Goal: Task Accomplishment & Management: Complete application form

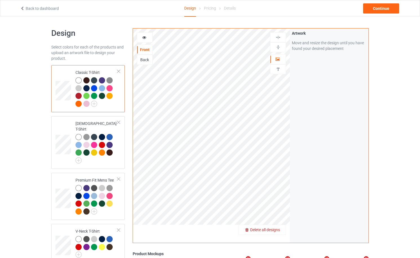
click at [273, 232] on span "Delete all designs" at bounding box center [265, 230] width 30 height 5
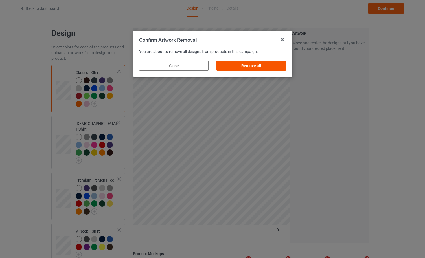
click at [256, 64] on div "Remove all" at bounding box center [250, 66] width 69 height 10
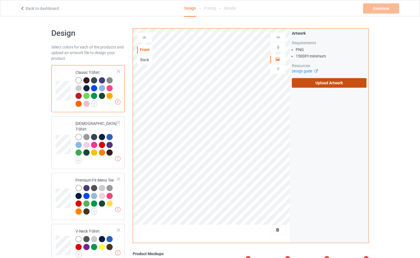
click at [326, 83] on label "Upload Artwork" at bounding box center [329, 83] width 75 height 10
click at [0, 0] on input "Upload Artwork" at bounding box center [0, 0] width 0 height 0
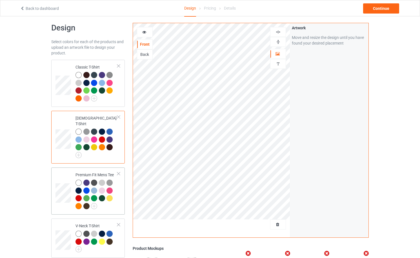
scroll to position [150, 0]
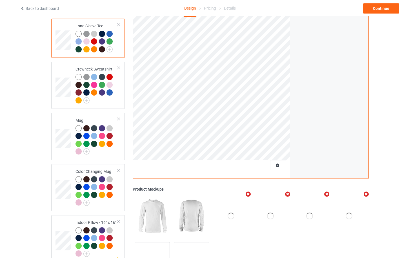
scroll to position [301, 0]
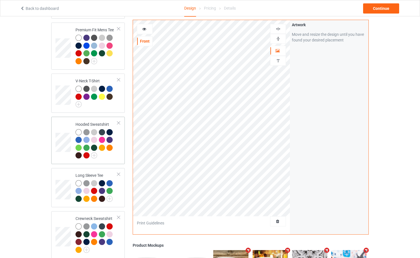
scroll to position [301, 0]
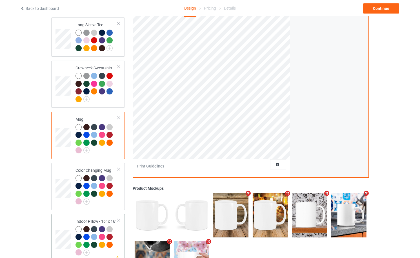
click at [63, 223] on td at bounding box center [64, 237] width 17 height 43
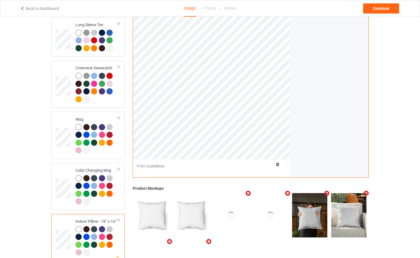
scroll to position [150, 0]
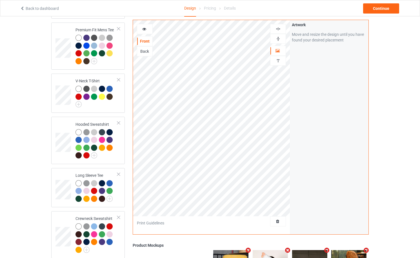
click at [280, 40] on img at bounding box center [278, 38] width 5 height 5
click at [281, 29] on img at bounding box center [278, 28] width 5 height 5
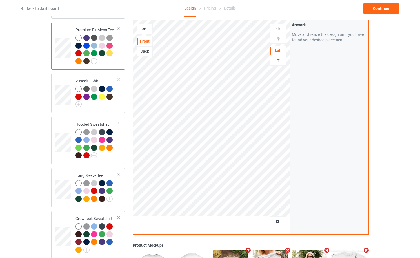
click at [148, 28] on div at bounding box center [144, 29] width 15 height 6
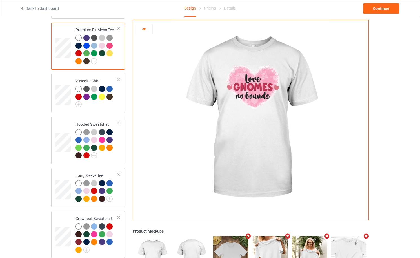
click at [102, 43] on div at bounding box center [102, 46] width 6 height 6
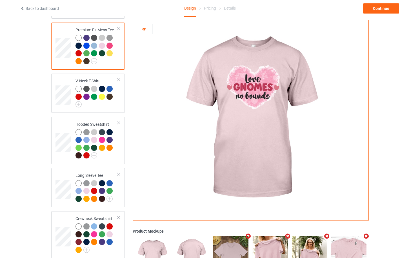
click at [85, 35] on div at bounding box center [86, 38] width 6 height 6
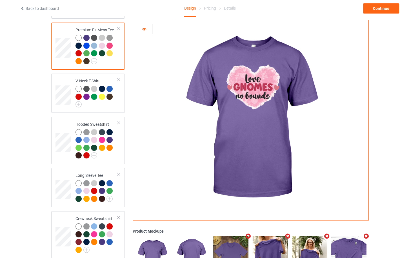
click at [84, 43] on div at bounding box center [86, 46] width 6 height 6
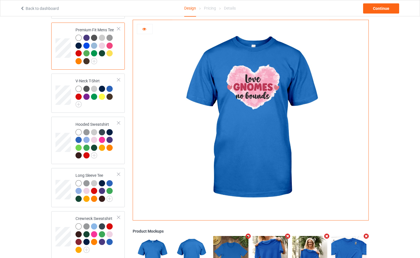
click at [94, 43] on div at bounding box center [94, 46] width 6 height 6
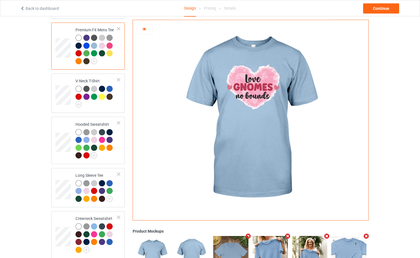
click at [78, 58] on div at bounding box center [79, 61] width 6 height 6
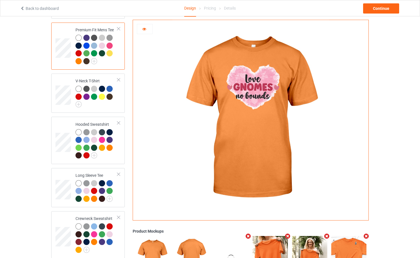
click at [109, 50] on div at bounding box center [110, 53] width 6 height 6
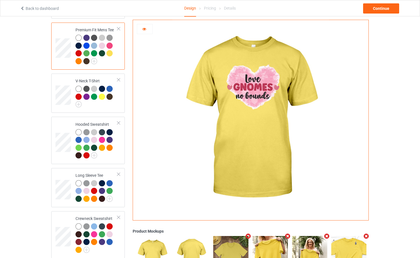
click at [108, 43] on div at bounding box center [110, 46] width 6 height 6
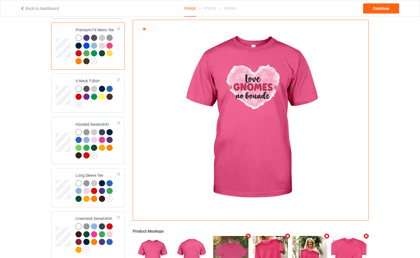
click at [79, 43] on div at bounding box center [79, 46] width 6 height 6
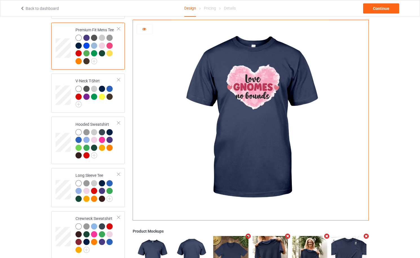
click at [111, 43] on div at bounding box center [110, 46] width 6 height 6
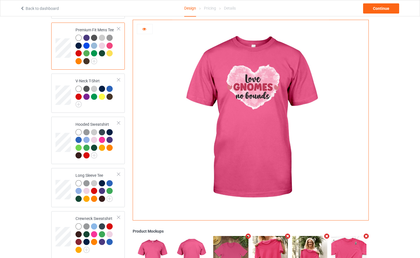
click at [79, 50] on div at bounding box center [79, 53] width 6 height 6
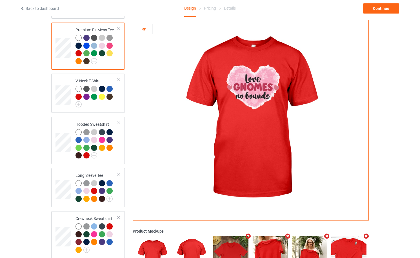
click at [111, 43] on div at bounding box center [110, 46] width 6 height 6
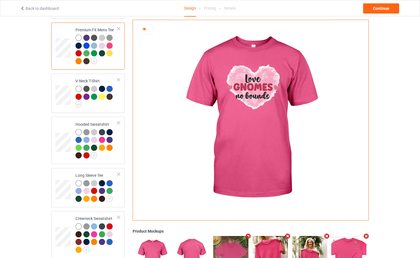
click at [102, 43] on div at bounding box center [102, 46] width 6 height 6
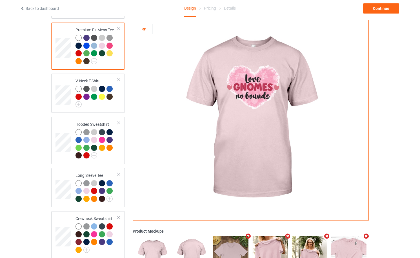
click at [110, 43] on div at bounding box center [110, 46] width 6 height 6
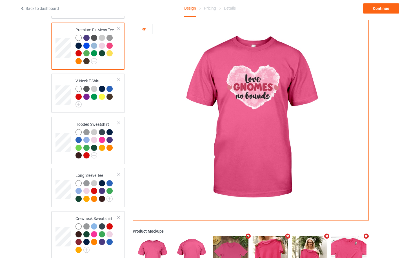
click at [105, 43] on div at bounding box center [103, 47] width 8 height 8
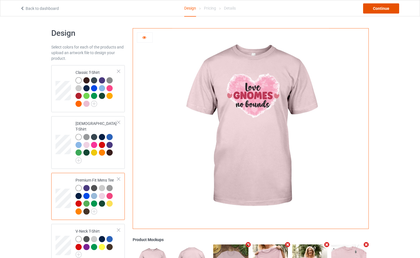
click at [371, 11] on div "Continue" at bounding box center [381, 8] width 36 height 10
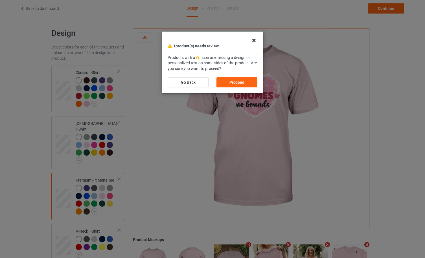
click at [253, 39] on icon at bounding box center [253, 40] width 9 height 9
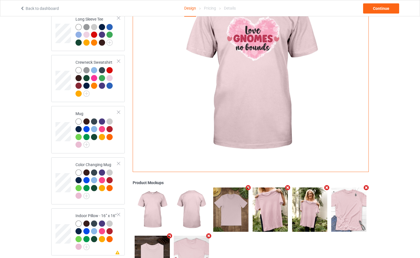
scroll to position [339, 0]
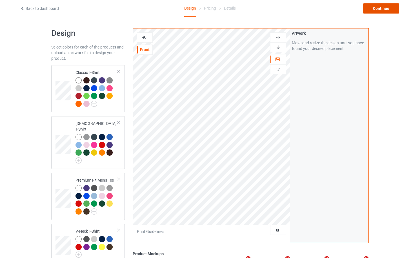
click at [379, 11] on div "Continue" at bounding box center [381, 8] width 36 height 10
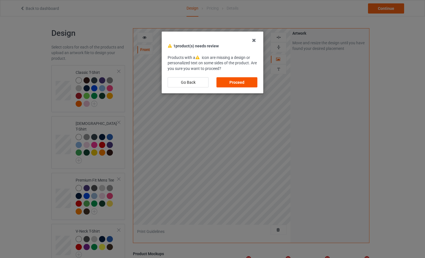
click at [250, 83] on div "Proceed" at bounding box center [236, 82] width 41 height 10
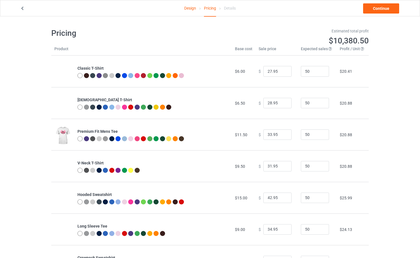
scroll to position [125, 0]
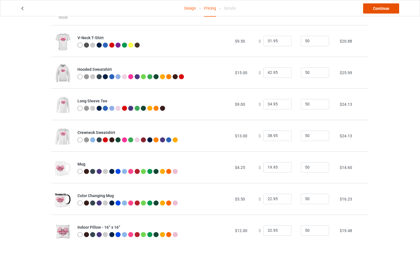
click at [384, 10] on link "Continue" at bounding box center [381, 8] width 36 height 10
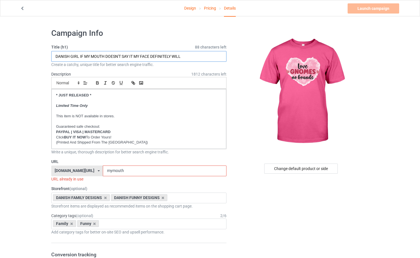
drag, startPoint x: 186, startPoint y: 56, endPoint x: 35, endPoint y: 57, distance: 151.4
type input "LOVE GNOMES NO BOUNDS"
drag, startPoint x: 120, startPoint y: 173, endPoint x: 83, endPoint y: 173, distance: 36.9
click at [83, 173] on div "danishlook.com/ aussieoutlook.com/ britishlike.com/ canadianlike.com/ danishloo…" at bounding box center [138, 171] width 175 height 11
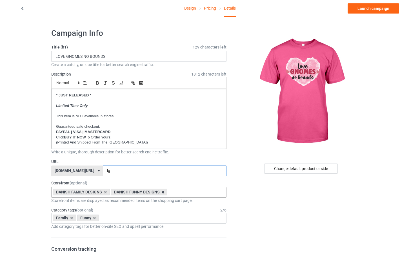
type input "lg"
click at [163, 193] on icon at bounding box center [163, 192] width 3 height 4
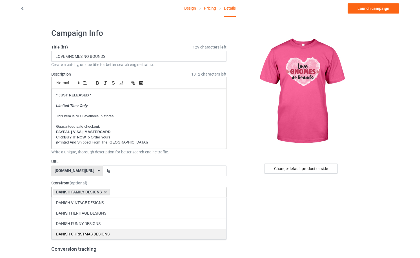
click at [108, 233] on div "DANISH CHRISTMAS DESIGNS" at bounding box center [139, 234] width 175 height 10
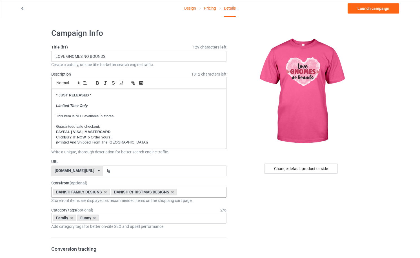
click at [369, 7] on link "Launch campaign" at bounding box center [374, 8] width 52 height 10
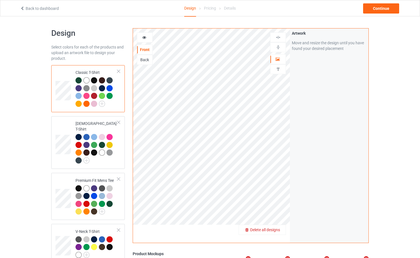
click at [276, 232] on span "Delete all designs" at bounding box center [265, 230] width 30 height 5
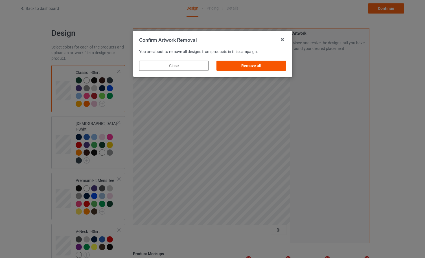
click at [252, 69] on div "Remove all" at bounding box center [250, 66] width 69 height 10
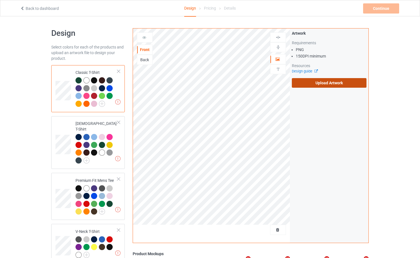
click at [325, 83] on label "Upload Artwork" at bounding box center [329, 83] width 75 height 10
click at [0, 0] on input "Upload Artwork" at bounding box center [0, 0] width 0 height 0
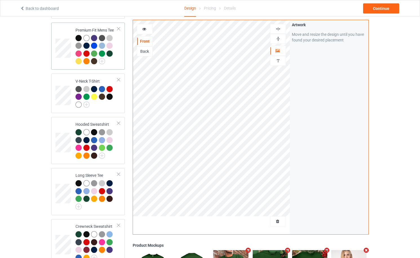
scroll to position [301, 0]
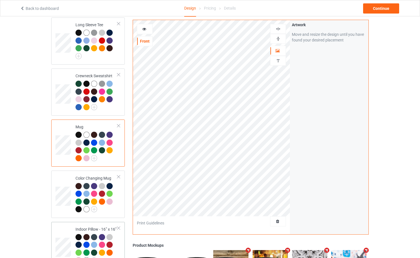
scroll to position [451, 0]
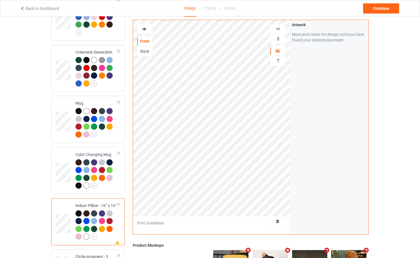
scroll to position [451, 0]
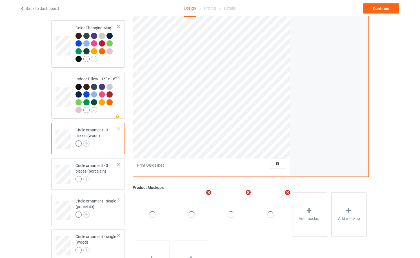
scroll to position [301, 0]
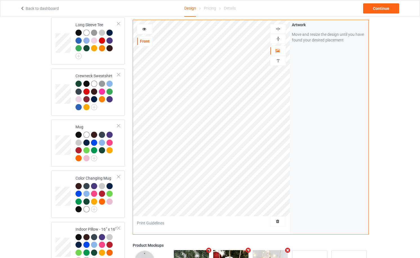
click at [278, 41] on img at bounding box center [278, 38] width 5 height 5
click at [280, 29] on img at bounding box center [278, 28] width 5 height 5
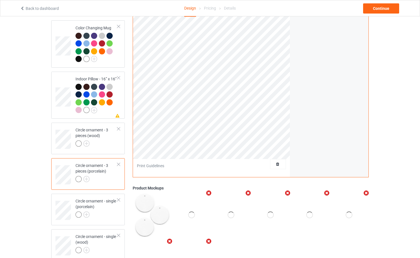
scroll to position [301, 0]
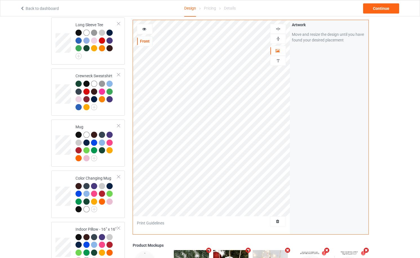
click at [278, 40] on img at bounding box center [278, 38] width 5 height 5
click at [280, 29] on img at bounding box center [278, 28] width 5 height 5
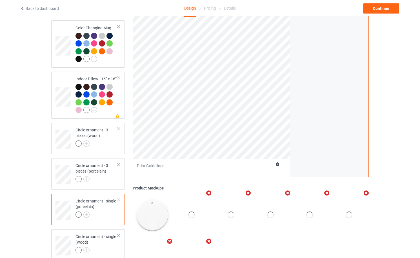
scroll to position [301, 0]
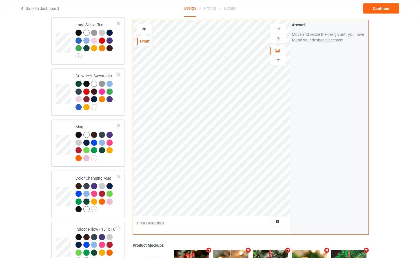
click at [279, 39] on img at bounding box center [278, 38] width 5 height 5
click at [279, 27] on img at bounding box center [278, 28] width 5 height 5
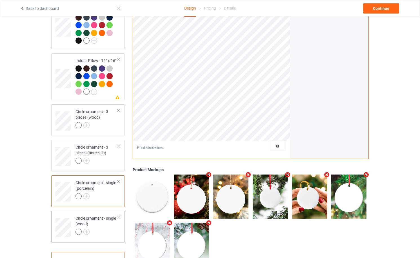
scroll to position [490, 0]
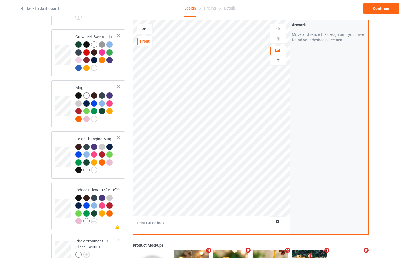
scroll to position [339, 0]
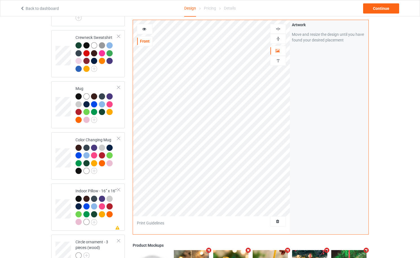
click at [280, 39] on img at bounding box center [278, 38] width 5 height 5
click at [279, 28] on img at bounding box center [278, 28] width 5 height 5
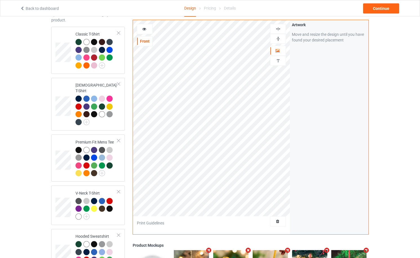
scroll to position [0, 0]
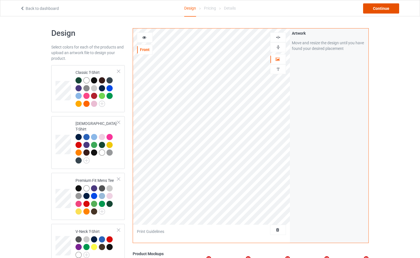
click at [383, 10] on div "Continue" at bounding box center [381, 8] width 36 height 10
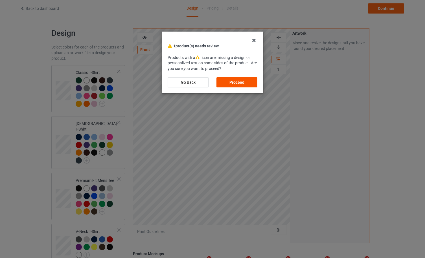
click at [239, 82] on div "Proceed" at bounding box center [236, 82] width 41 height 10
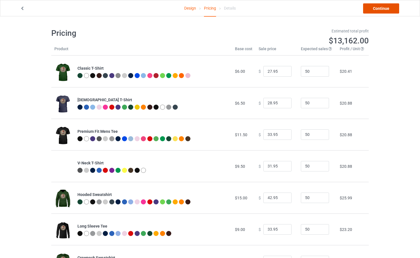
click at [383, 4] on link "Continue" at bounding box center [381, 8] width 36 height 10
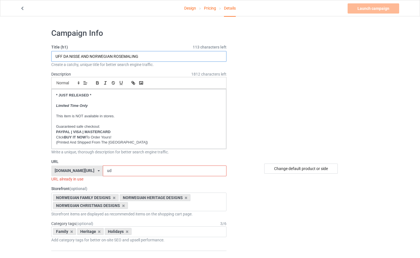
drag, startPoint x: 89, startPoint y: 56, endPoint x: 42, endPoint y: 59, distance: 46.9
type input "GOD JUL NORWEGIAN ROSEMALING"
click at [296, 170] on div "Change default product or side" at bounding box center [301, 169] width 74 height 10
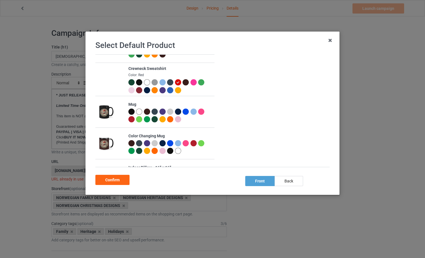
scroll to position [332, 0]
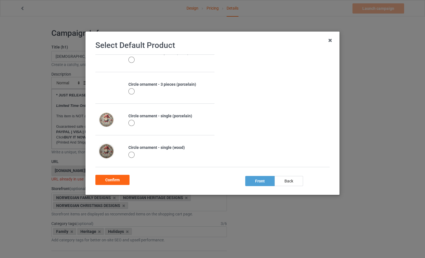
click at [130, 92] on div at bounding box center [131, 91] width 6 height 6
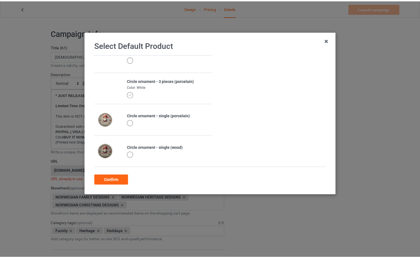
scroll to position [330, 0]
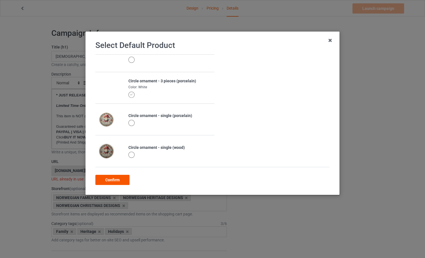
click at [116, 178] on div "Confirm" at bounding box center [112, 180] width 34 height 10
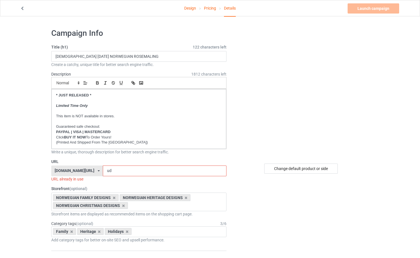
click at [187, 9] on link "Design" at bounding box center [190, 8] width 12 height 16
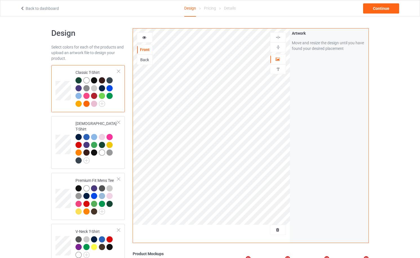
click at [208, 9] on div "Pricing" at bounding box center [210, 8] width 12 height 16
click at [380, 7] on div "Continue" at bounding box center [381, 8] width 36 height 10
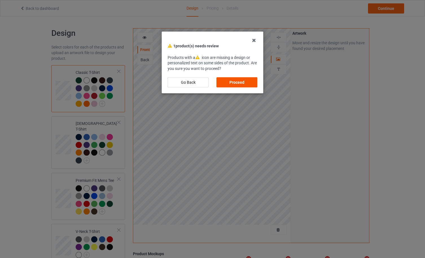
click at [231, 83] on div "Proceed" at bounding box center [236, 82] width 41 height 10
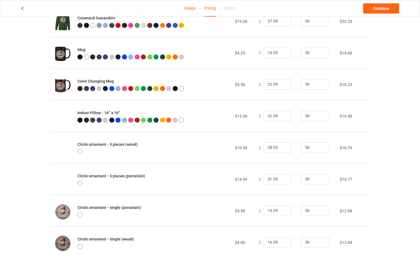
scroll to position [252, 0]
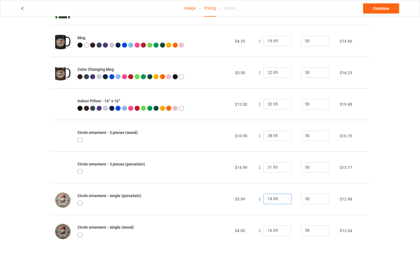
drag, startPoint x: 268, startPoint y: 199, endPoint x: 264, endPoint y: 199, distance: 4.3
click at [264, 199] on input "19.95" at bounding box center [278, 199] width 28 height 11
type input "21.95"
click at [267, 230] on input "16.95" at bounding box center [278, 230] width 28 height 11
type input "19.95"
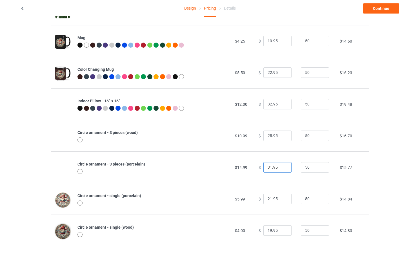
click at [268, 167] on input "31.95" at bounding box center [278, 167] width 28 height 11
click at [267, 168] on input "33.95" at bounding box center [278, 167] width 28 height 11
type input "39.95"
drag, startPoint x: 269, startPoint y: 136, endPoint x: 264, endPoint y: 136, distance: 4.6
click at [264, 136] on input "28.95" at bounding box center [278, 136] width 28 height 11
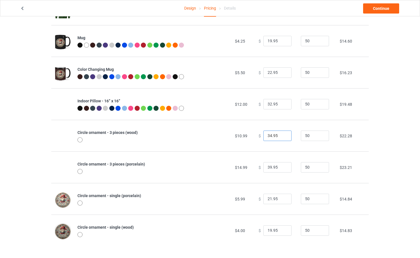
type input "34.95"
click at [267, 104] on input "32.95" at bounding box center [278, 104] width 28 height 11
type input "33.95"
click at [387, 7] on link "Continue" at bounding box center [381, 8] width 36 height 10
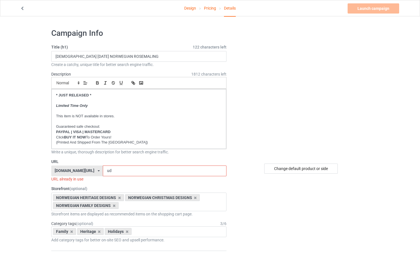
click at [210, 9] on link "Pricing" at bounding box center [210, 8] width 12 height 16
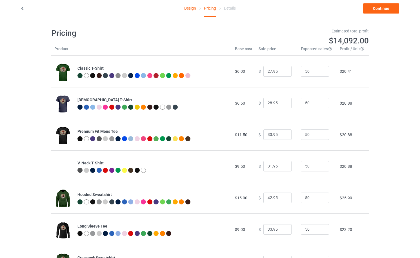
click at [192, 10] on link "Design" at bounding box center [190, 8] width 12 height 16
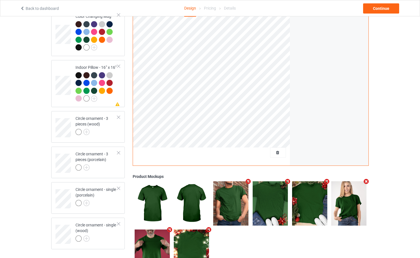
scroll to position [490, 0]
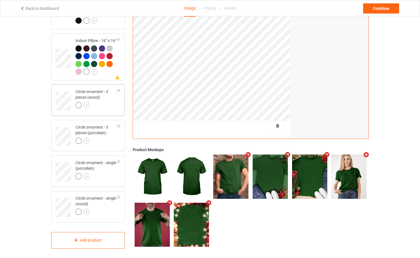
click at [100, 102] on div at bounding box center [97, 106] width 42 height 8
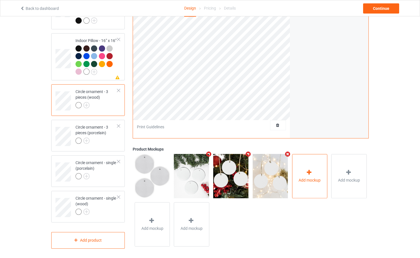
click at [316, 182] on div "Add mockup" at bounding box center [310, 176] width 36 height 44
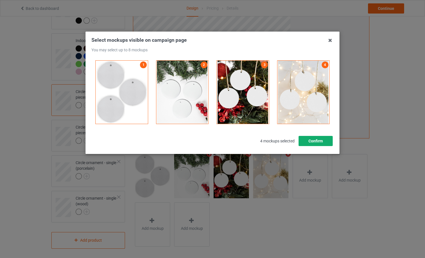
click at [311, 144] on button "Confirm" at bounding box center [315, 141] width 34 height 10
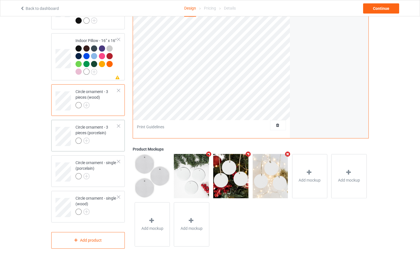
click at [104, 134] on div "Circle ornament - 3 pieces (porcelain)" at bounding box center [97, 133] width 42 height 19
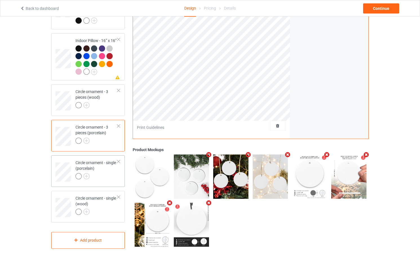
click at [102, 176] on div at bounding box center [97, 177] width 42 height 8
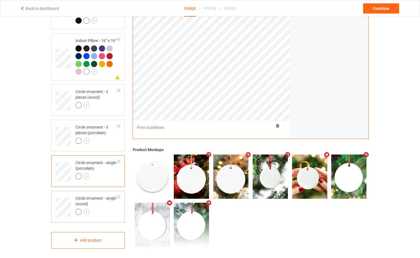
click at [100, 200] on div "Circle ornament - single (wood)" at bounding box center [97, 204] width 42 height 19
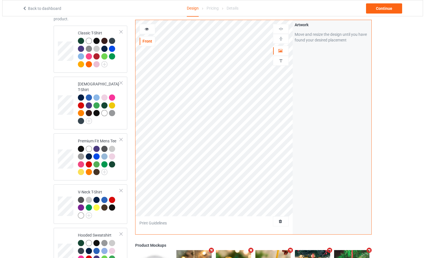
scroll to position [38, 0]
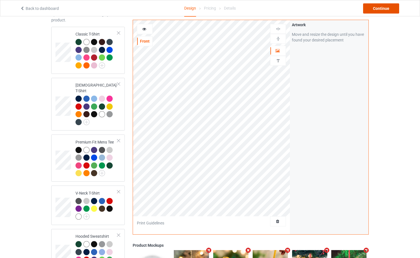
click at [381, 6] on div "Continue" at bounding box center [381, 8] width 36 height 10
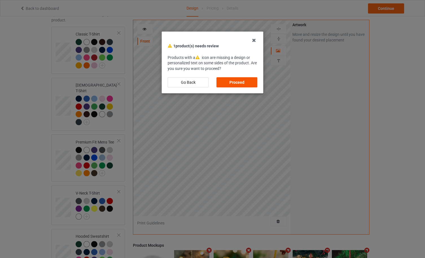
click at [243, 82] on div "Proceed" at bounding box center [236, 82] width 41 height 10
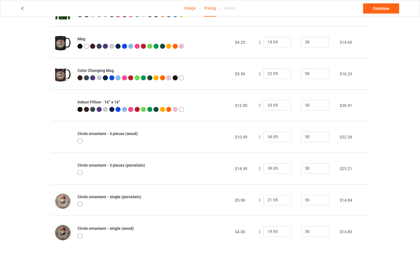
scroll to position [252, 0]
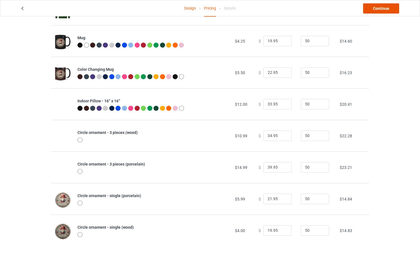
click at [381, 8] on link "Continue" at bounding box center [381, 8] width 36 height 10
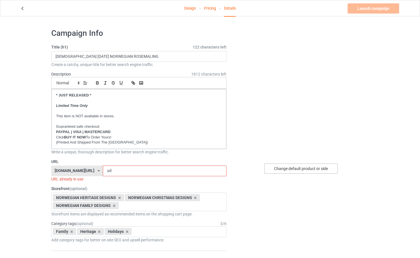
click at [310, 169] on div "Change default product or side" at bounding box center [301, 169] width 74 height 10
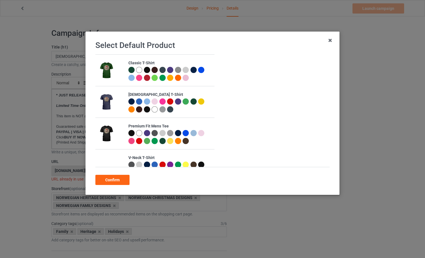
scroll to position [330, 0]
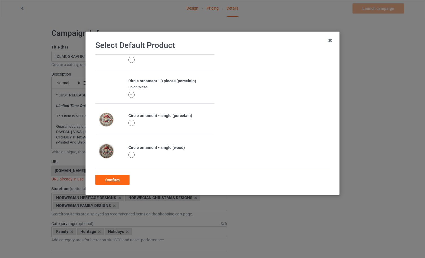
click at [133, 154] on div at bounding box center [131, 155] width 6 height 6
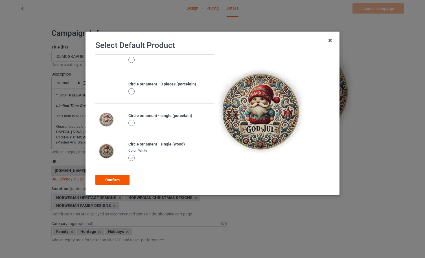
click at [123, 180] on div "Confirm" at bounding box center [112, 180] width 34 height 10
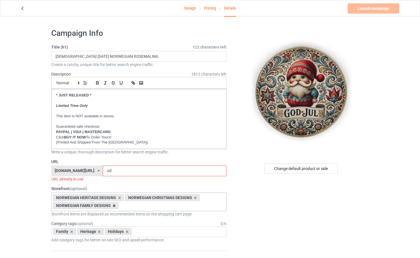
click at [114, 206] on icon at bounding box center [114, 206] width 3 height 4
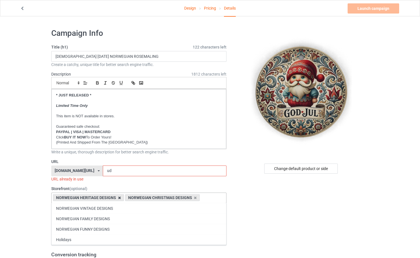
click at [118, 199] on icon at bounding box center [119, 198] width 3 height 4
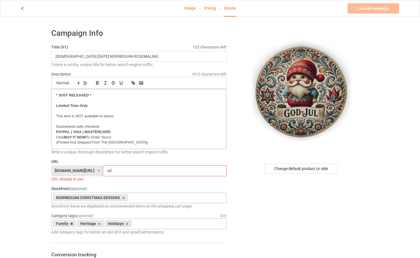
click at [71, 225] on icon at bounding box center [71, 224] width 3 height 4
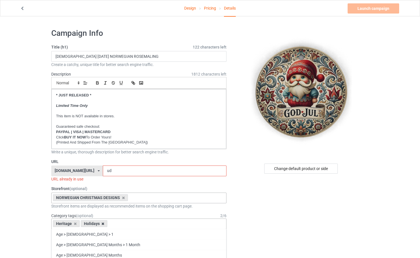
click at [74, 223] on icon at bounding box center [75, 224] width 3 height 4
click at [105, 223] on div "Holidays Age > 1-19 > 1 Age > 1-12 Months > 1 Month Age > 1-12 Months Age > 1-1…" at bounding box center [138, 224] width 175 height 11
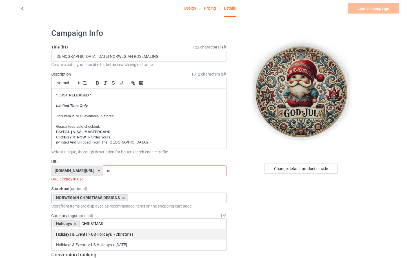
type input "CHRISTMAS"
click at [120, 236] on div "Holidays & Events > US Holidays > Christmas" at bounding box center [139, 234] width 175 height 10
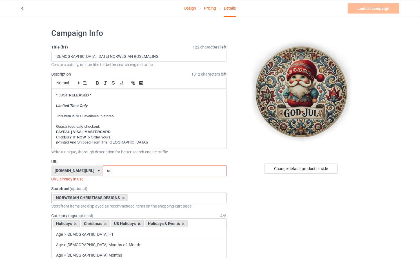
click at [139, 224] on icon at bounding box center [139, 224] width 3 height 4
click at [120, 224] on icon at bounding box center [119, 224] width 3 height 4
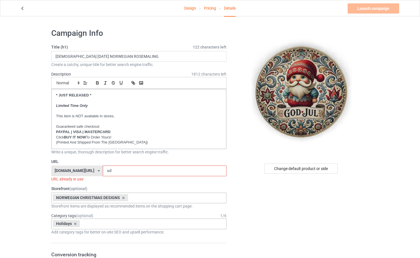
click at [131, 172] on input "ud" at bounding box center [165, 171] width 124 height 11
drag, startPoint x: 124, startPoint y: 171, endPoint x: 108, endPoint y: 173, distance: 16.1
click at [108, 173] on input "ud" at bounding box center [165, 171] width 124 height 11
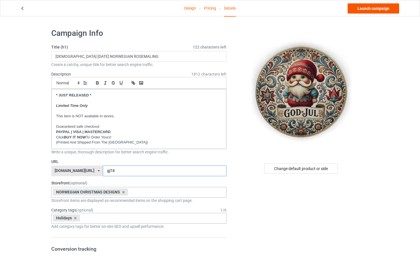
type input "gj74"
click at [377, 9] on link "Launch campaign" at bounding box center [374, 8] width 52 height 10
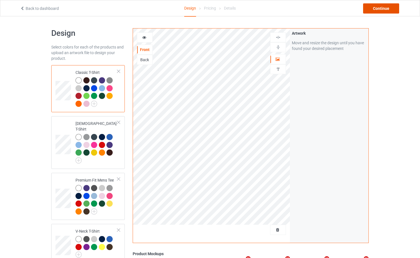
click at [387, 8] on div "Continue" at bounding box center [381, 8] width 36 height 10
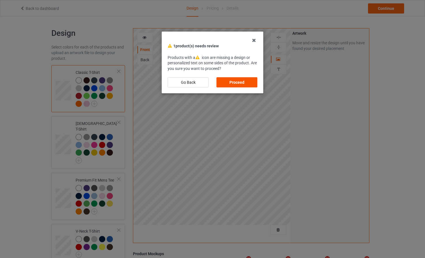
click at [226, 80] on div "Proceed" at bounding box center [236, 82] width 41 height 10
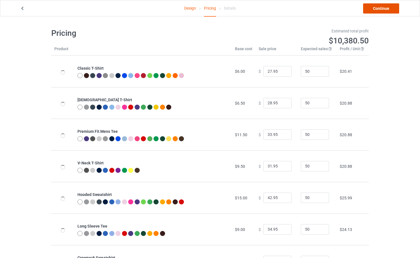
click at [372, 8] on link "Continue" at bounding box center [381, 8] width 36 height 10
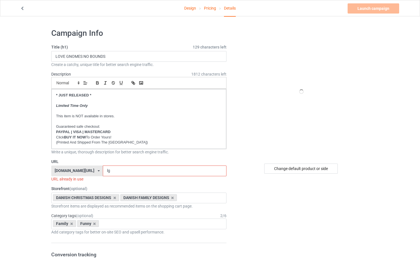
click at [98, 171] on icon at bounding box center [99, 170] width 2 height 3
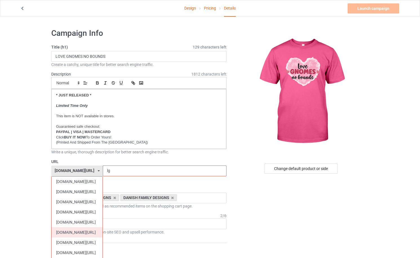
click at [73, 229] on div "[DOMAIN_NAME][URL]" at bounding box center [77, 232] width 51 height 10
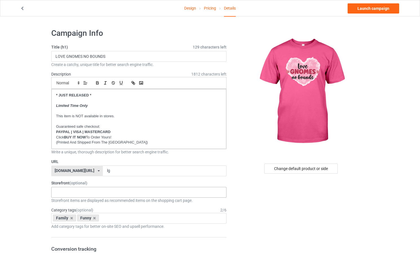
click at [87, 191] on div "FINNISH VINTAGE DESIGNS FINNISH HERITAGE DESIGNS FINNISH FUNNY DESIGNS FINNISH …" at bounding box center [138, 192] width 175 height 11
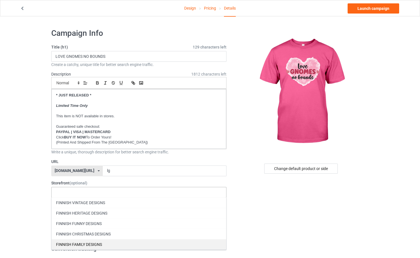
click at [88, 242] on div "FINNISH FAMILY DESIGNS" at bounding box center [139, 244] width 175 height 10
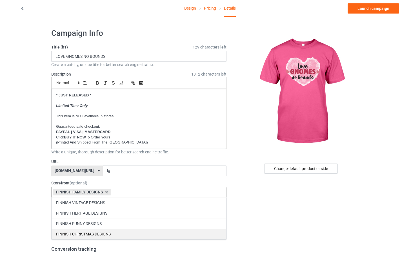
click at [90, 233] on div "FINNISH CHRISTMAS DESIGNS" at bounding box center [139, 234] width 175 height 10
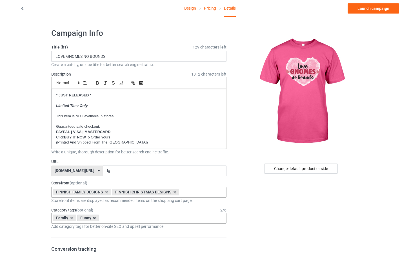
click at [94, 218] on icon at bounding box center [94, 218] width 3 height 4
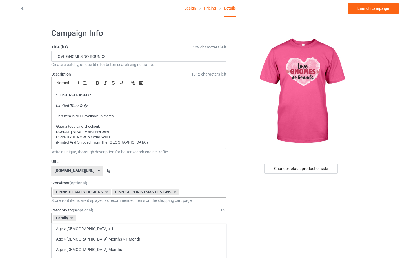
click at [95, 217] on div "Family Age > 1-19 > 1 Age > 1-12 Months > 1 Month Age > 1-12 Months Age > 1-19 …" at bounding box center [138, 218] width 175 height 11
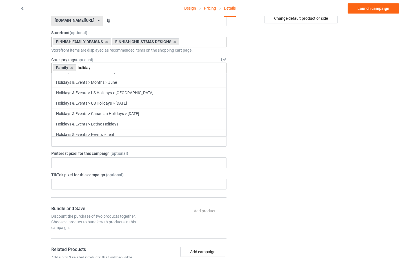
scroll to position [1356, 0]
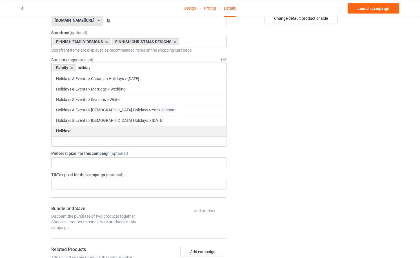
type input "holiday"
click at [122, 131] on div "Holidays" at bounding box center [139, 130] width 175 height 10
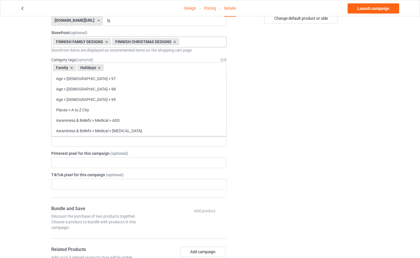
scroll to position [23026, 0]
click at [287, 124] on div "Change default product or side" at bounding box center [302, 176] width 142 height 605
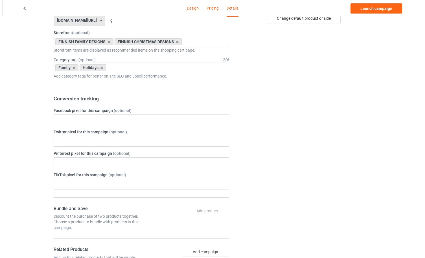
scroll to position [0, 0]
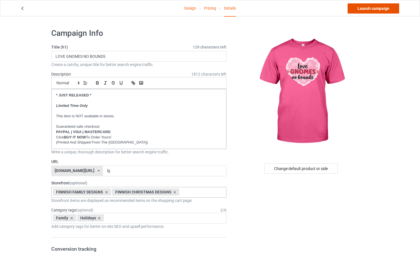
click at [374, 8] on link "Launch campaign" at bounding box center [374, 8] width 52 height 10
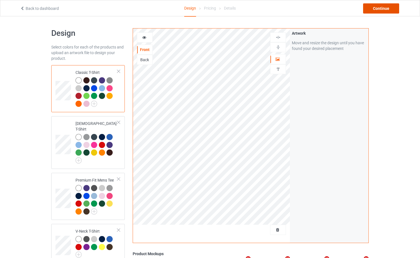
click at [392, 10] on div "Continue" at bounding box center [381, 8] width 36 height 10
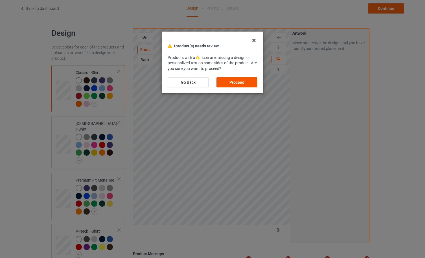
click at [233, 83] on div "Proceed" at bounding box center [236, 82] width 41 height 10
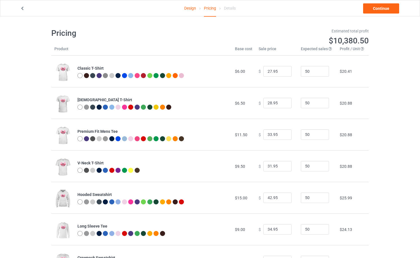
click at [384, 1] on div "Design Pricing Details Continue" at bounding box center [210, 8] width 388 height 16
click at [380, 12] on link "Continue" at bounding box center [381, 8] width 36 height 10
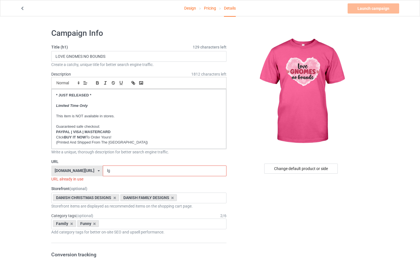
click at [90, 173] on div "danishlook.com/ aussieoutlook.com/ britishlike.com/ canadianlike.com/ danishloo…" at bounding box center [77, 171] width 52 height 11
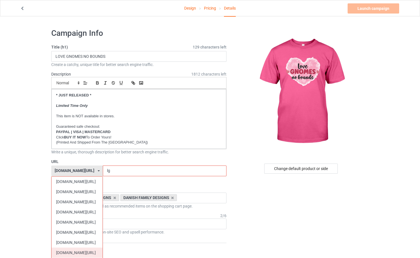
click at [78, 249] on div "[DOMAIN_NAME][URL]" at bounding box center [77, 253] width 51 height 10
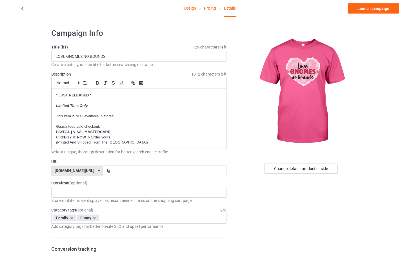
click at [94, 217] on icon at bounding box center [93, 218] width 3 height 4
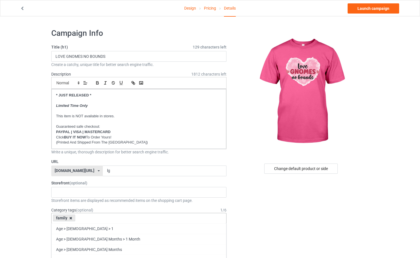
click at [70, 218] on icon at bounding box center [70, 218] width 3 height 4
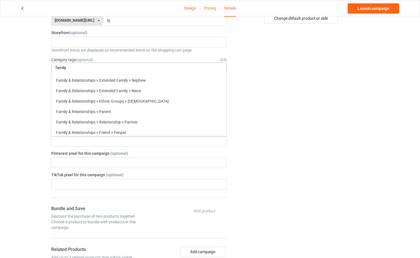
scroll to position [1200, 0]
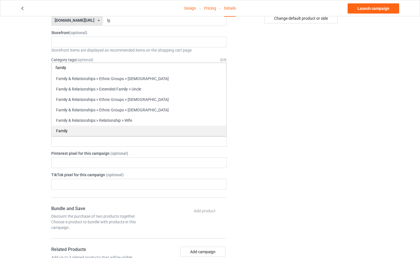
type input "family"
click at [165, 130] on div "Family" at bounding box center [139, 130] width 175 height 10
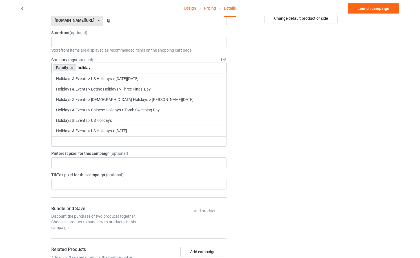
scroll to position [1356, 0]
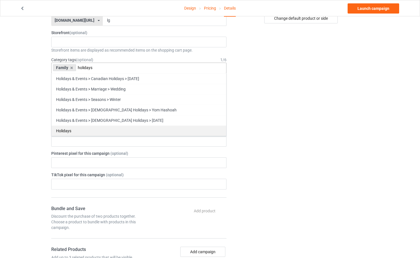
type input "holidays"
click at [145, 135] on div "Holidays" at bounding box center [139, 130] width 175 height 10
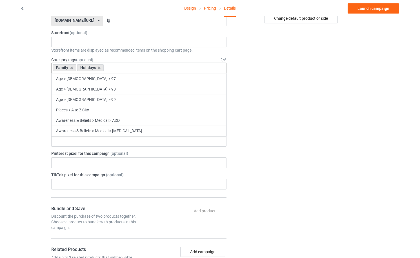
scroll to position [23026, 0]
click at [329, 123] on div "Change default product or side" at bounding box center [302, 176] width 142 height 605
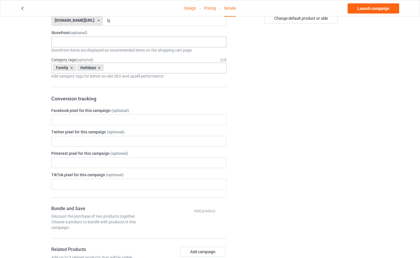
click at [131, 42] on div "GERMAN VINTAGE DESIGNS GERMAN FAMILY DESIGNS GERMAN CHRISTMAS DESIGNS Familiy H…" at bounding box center [138, 42] width 175 height 11
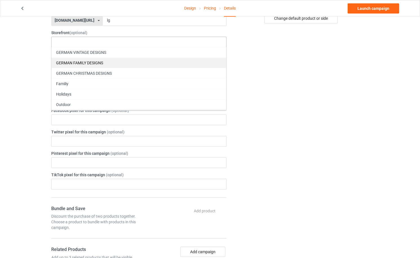
click at [118, 61] on div "GERMAN FAMILY DESIGNS" at bounding box center [139, 63] width 175 height 10
click at [111, 65] on div "GERMAN CHRISTMAS DESIGNS" at bounding box center [139, 63] width 175 height 10
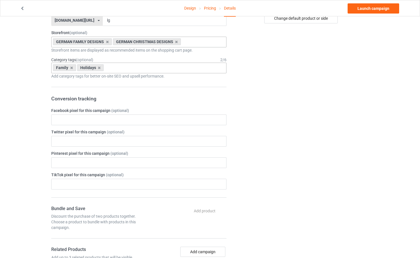
click at [315, 103] on div "Change default product or side" at bounding box center [302, 176] width 142 height 605
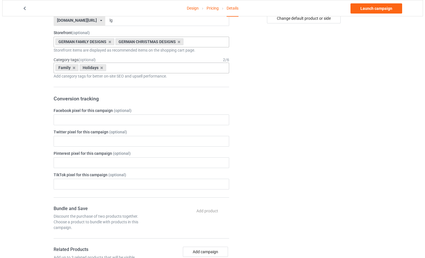
scroll to position [0, 0]
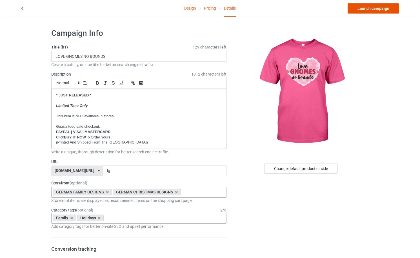
click at [373, 10] on link "Launch campaign" at bounding box center [374, 8] width 52 height 10
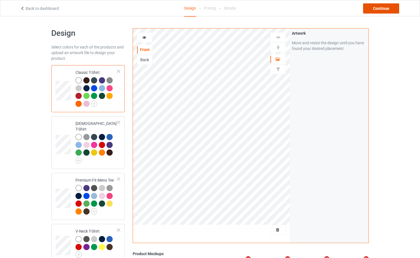
click at [391, 10] on div "Continue" at bounding box center [381, 8] width 36 height 10
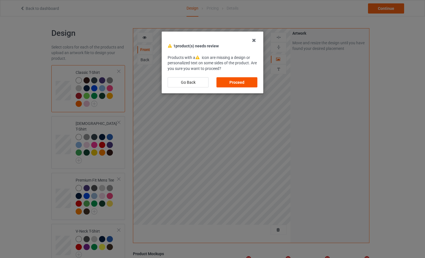
click at [237, 85] on div "Proceed" at bounding box center [236, 82] width 41 height 10
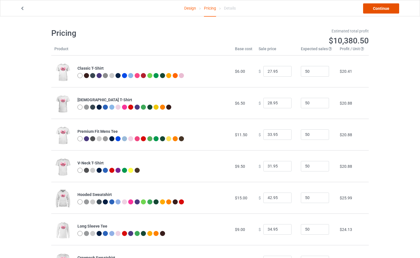
click at [390, 9] on link "Continue" at bounding box center [381, 8] width 36 height 10
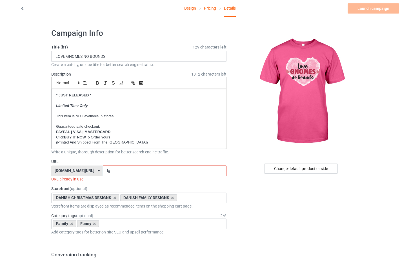
click at [98, 171] on icon at bounding box center [99, 170] width 2 height 3
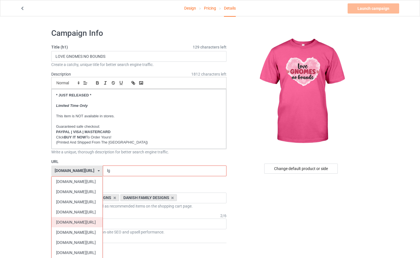
scroll to position [150, 0]
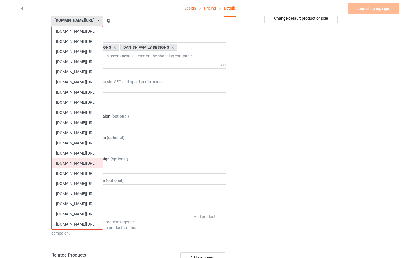
click at [85, 162] on div "[DOMAIN_NAME][URL]" at bounding box center [77, 163] width 51 height 10
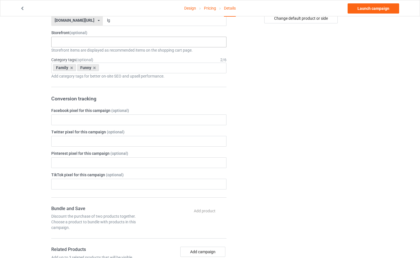
click at [89, 41] on div "NORWEGIAN VINTAGE DESIGNS NORWEGIAN CHRISTMAS DESIGNS NORWEGIAN HERITAGE DESIGN…" at bounding box center [138, 42] width 175 height 11
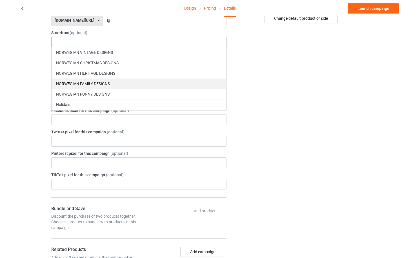
click at [89, 82] on div "NORWEGIAN FAMILY DESIGNS" at bounding box center [139, 83] width 175 height 10
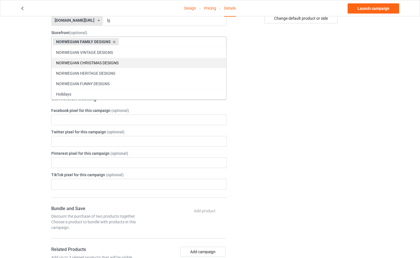
click at [93, 64] on div "NORWEGIAN CHRISTMAS DESIGNS" at bounding box center [139, 63] width 175 height 10
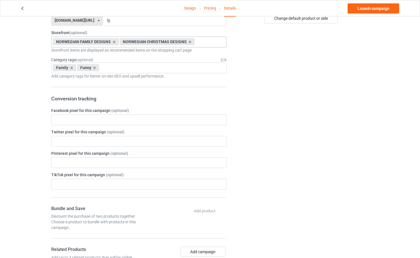
click at [286, 90] on div "Change default product or side" at bounding box center [302, 176] width 142 height 605
click at [95, 69] on icon at bounding box center [94, 68] width 3 height 4
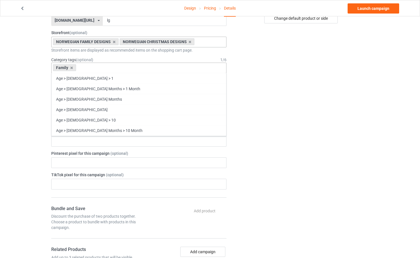
click at [95, 69] on div "Family Age > 1-19 > 1 Age > 1-12 Months > 1 Month Age > 1-12 Months Age > 1-19 …" at bounding box center [138, 68] width 175 height 11
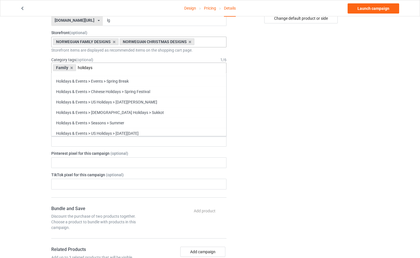
scroll to position [1356, 0]
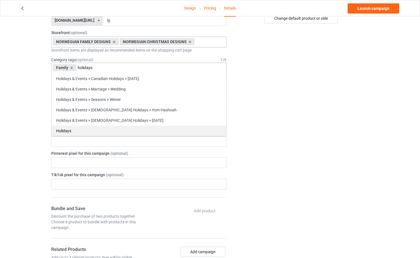
type input "holidays"
click at [163, 134] on div "Holidays" at bounding box center [139, 130] width 175 height 10
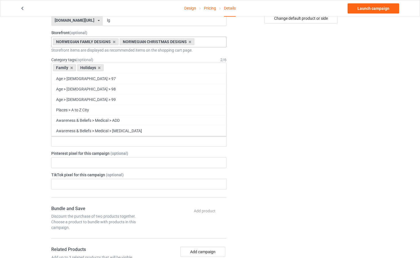
scroll to position [23026, 0]
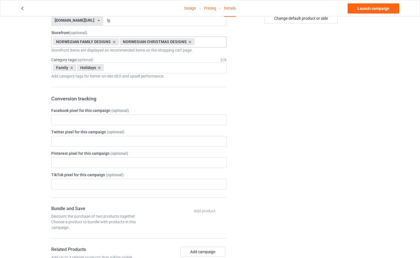
click at [278, 127] on div "Change default product or side" at bounding box center [302, 176] width 142 height 605
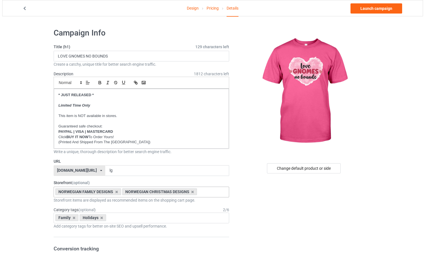
scroll to position [0, 0]
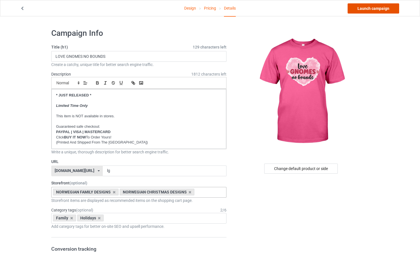
click at [371, 9] on link "Launch campaign" at bounding box center [374, 8] width 52 height 10
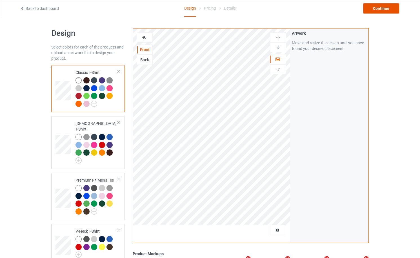
click at [385, 8] on div "Continue" at bounding box center [381, 8] width 36 height 10
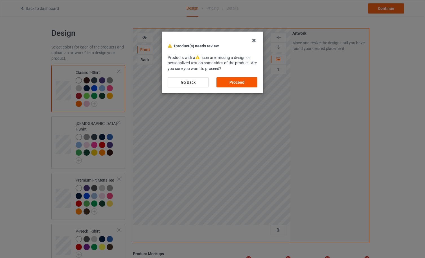
click at [248, 81] on div "Proceed" at bounding box center [236, 82] width 41 height 10
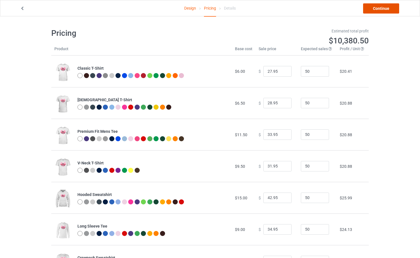
click at [378, 10] on link "Continue" at bounding box center [381, 8] width 36 height 10
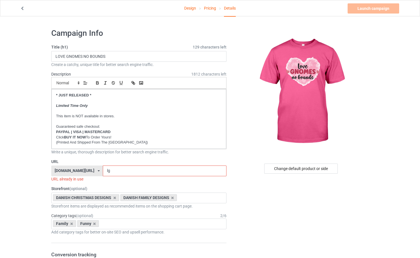
click at [91, 170] on div "[DOMAIN_NAME][URL] [DOMAIN_NAME][URL] [DOMAIN_NAME][URL] [DOMAIN_NAME][URL] [DO…" at bounding box center [77, 171] width 52 height 11
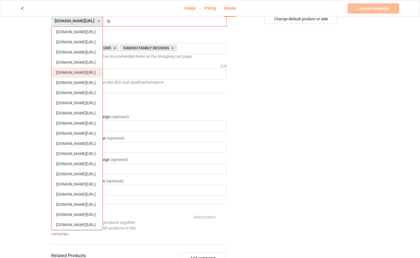
scroll to position [150, 0]
click at [85, 202] on div "[DOMAIN_NAME][URL]" at bounding box center [77, 204] width 51 height 10
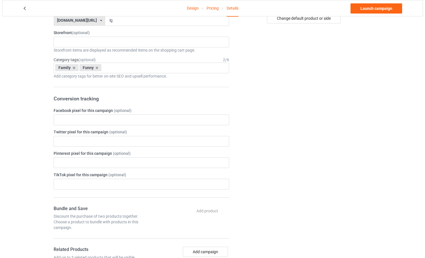
scroll to position [0, 0]
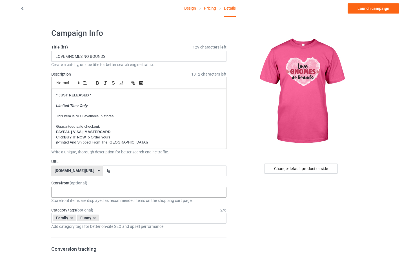
click at [95, 191] on div "SWEDISH VINTAGE DESIGNS SWEDISH HERITAGE DESIGNS SWEDISH FUNNY DESIGNS SWEDISH …" at bounding box center [138, 192] width 175 height 11
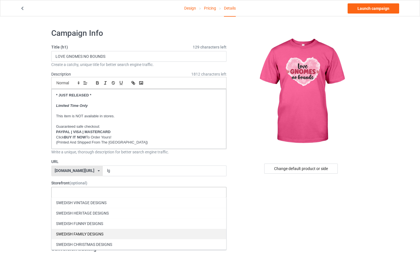
click at [97, 231] on div "SWEDISH FAMILY DESIGNS" at bounding box center [139, 234] width 175 height 10
click at [100, 232] on div "SWEDISH CHRISTMAS DESIGNS" at bounding box center [139, 234] width 175 height 10
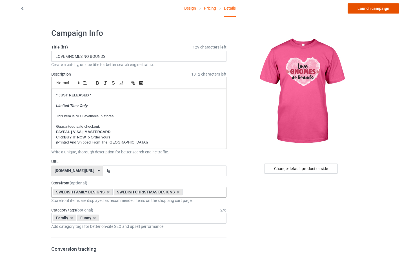
click at [376, 7] on link "Launch campaign" at bounding box center [374, 8] width 52 height 10
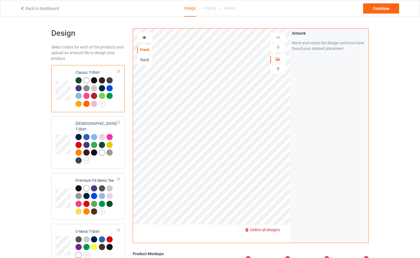
click at [275, 230] on span "Delete all designs" at bounding box center [265, 230] width 30 height 5
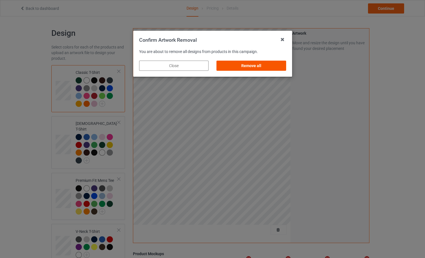
click at [261, 68] on div "Remove all" at bounding box center [250, 66] width 69 height 10
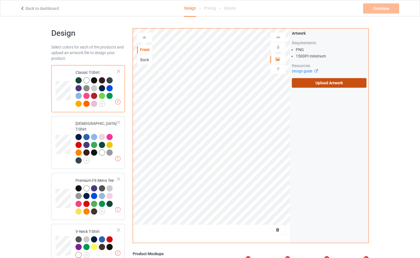
click at [314, 85] on label "Upload Artwork" at bounding box center [329, 83] width 75 height 10
click at [0, 0] on input "Upload Artwork" at bounding box center [0, 0] width 0 height 0
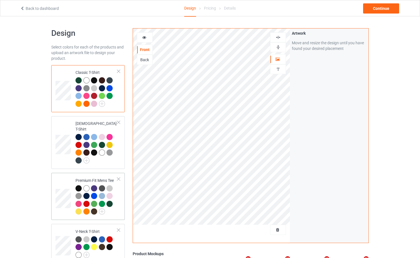
scroll to position [301, 0]
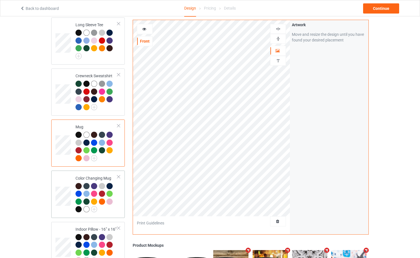
scroll to position [451, 0]
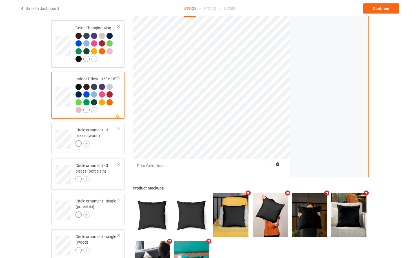
scroll to position [301, 0]
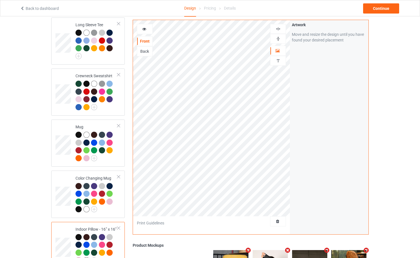
click at [278, 42] on div at bounding box center [278, 39] width 16 height 10
click at [280, 28] on img at bounding box center [278, 28] width 5 height 5
click at [277, 38] on img at bounding box center [278, 38] width 5 height 5
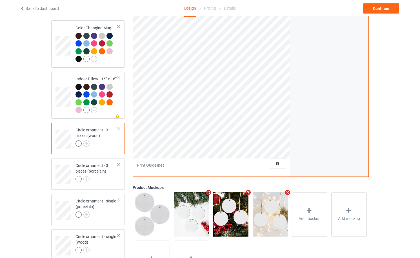
scroll to position [301, 0]
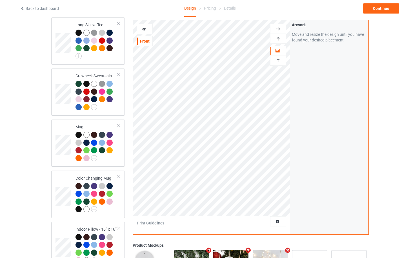
click at [278, 40] on img at bounding box center [278, 38] width 5 height 5
click at [280, 28] on img at bounding box center [278, 28] width 5 height 5
click at [278, 40] on img at bounding box center [278, 38] width 5 height 5
click at [280, 28] on img at bounding box center [278, 28] width 5 height 5
click at [278, 39] on img at bounding box center [278, 38] width 5 height 5
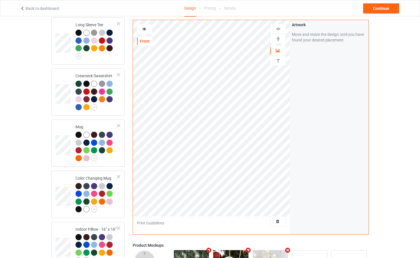
click at [281, 29] on img at bounding box center [278, 28] width 5 height 5
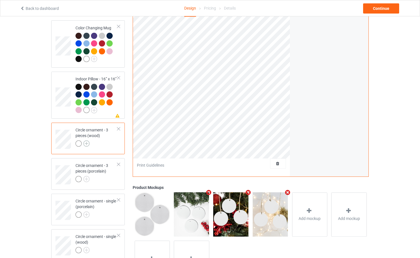
click at [88, 142] on img at bounding box center [86, 143] width 6 height 6
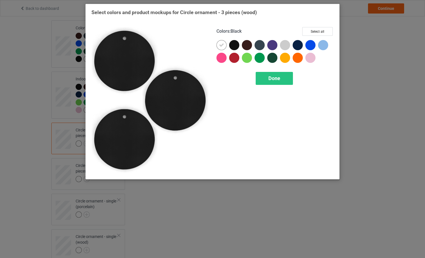
click at [233, 48] on div at bounding box center [234, 45] width 10 height 10
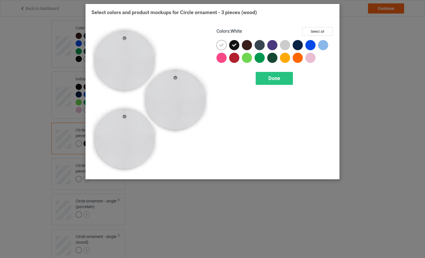
click at [223, 46] on icon at bounding box center [221, 45] width 5 height 5
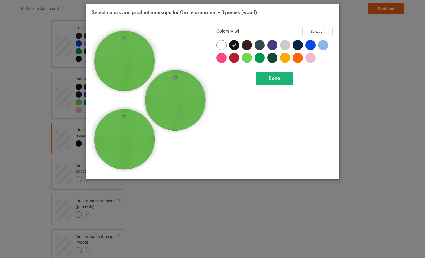
click at [273, 77] on span "Done" at bounding box center [274, 78] width 12 height 6
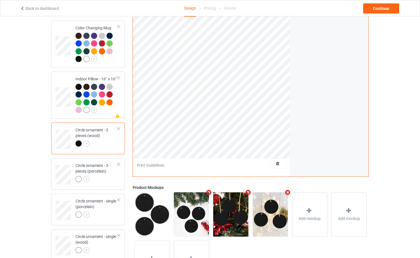
scroll to position [301, 0]
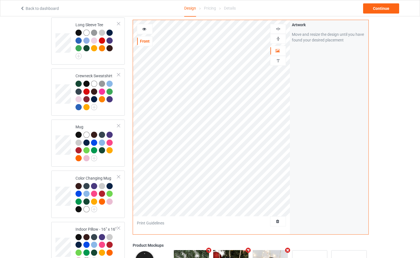
click at [281, 38] on img at bounding box center [278, 38] width 5 height 5
click at [279, 29] on img at bounding box center [278, 28] width 5 height 5
click at [278, 39] on img at bounding box center [278, 38] width 5 height 5
click at [280, 28] on img at bounding box center [278, 28] width 5 height 5
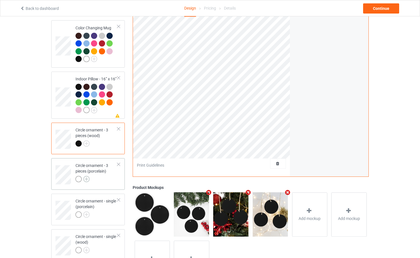
click at [87, 177] on img at bounding box center [86, 179] width 6 height 6
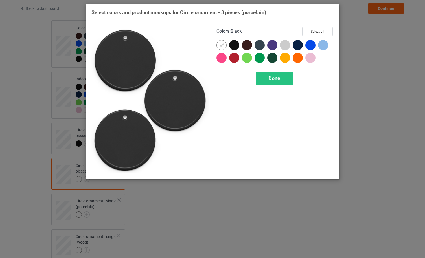
click at [233, 45] on div at bounding box center [234, 45] width 10 height 10
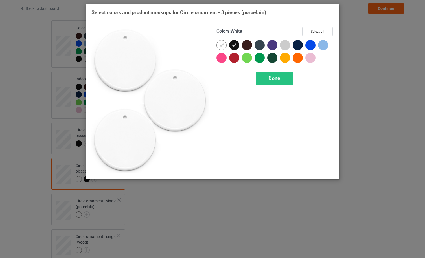
click at [222, 45] on icon at bounding box center [221, 45] width 5 height 5
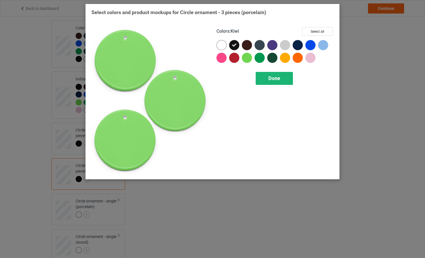
click at [268, 76] on div "Done" at bounding box center [273, 78] width 37 height 13
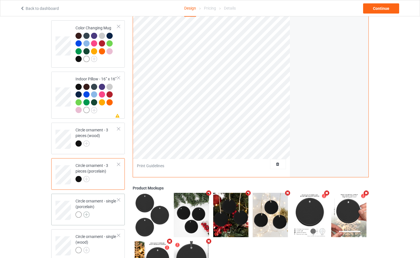
click at [87, 213] on img at bounding box center [86, 214] width 6 height 6
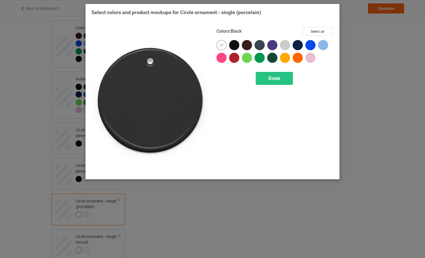
click at [232, 46] on div at bounding box center [234, 45] width 10 height 10
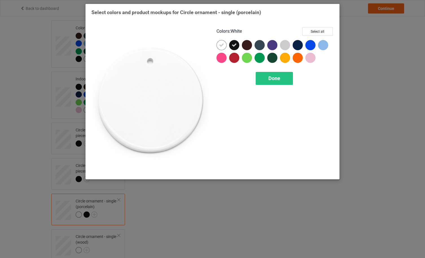
click at [221, 45] on icon at bounding box center [221, 45] width 5 height 5
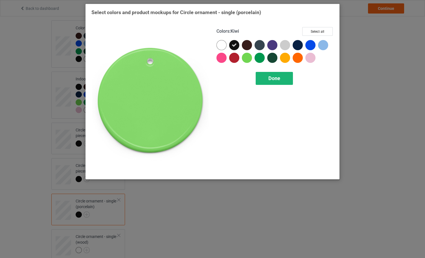
click at [270, 79] on span "Done" at bounding box center [274, 78] width 12 height 6
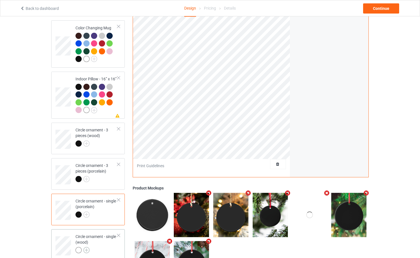
click at [89, 248] on img at bounding box center [86, 250] width 6 height 6
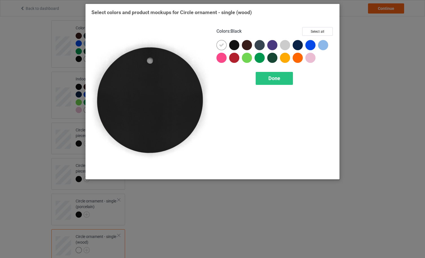
click at [234, 47] on div at bounding box center [234, 45] width 10 height 10
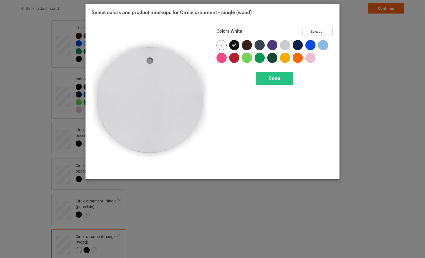
click at [221, 47] on icon at bounding box center [221, 45] width 5 height 5
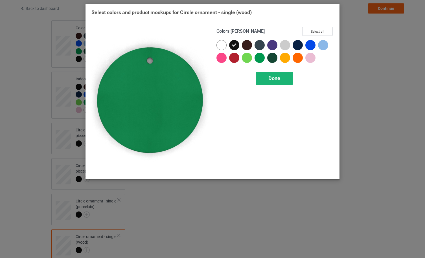
click at [266, 78] on div "Done" at bounding box center [273, 78] width 37 height 13
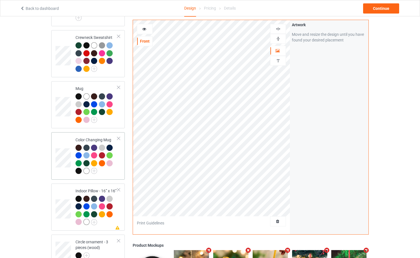
scroll to position [490, 0]
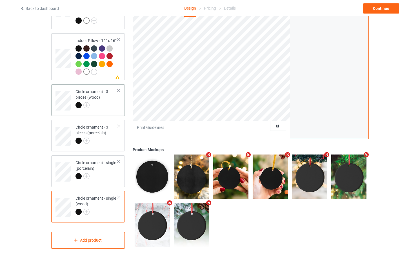
click at [99, 98] on div "Circle ornament - 3 pieces (wood)" at bounding box center [97, 98] width 42 height 19
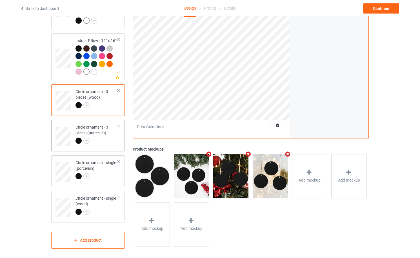
click at [97, 129] on div "Circle ornament - 3 pieces (porcelain)" at bounding box center [97, 133] width 42 height 19
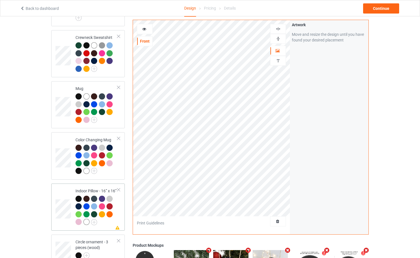
scroll to position [490, 0]
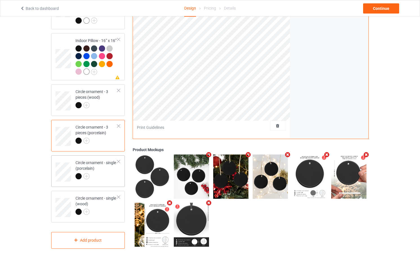
click at [102, 169] on div "Circle ornament - single (porcelain)" at bounding box center [97, 169] width 42 height 19
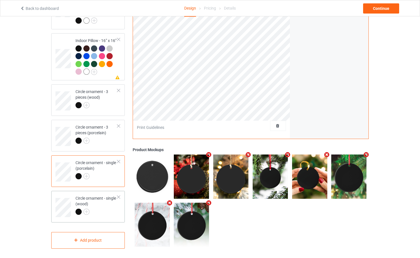
click at [97, 197] on div "Circle ornament - single (wood)" at bounding box center [97, 204] width 42 height 19
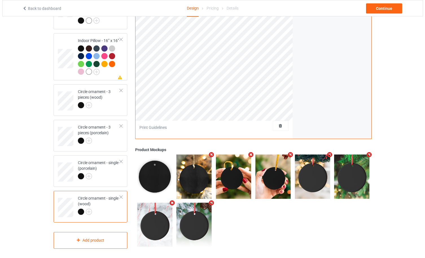
scroll to position [339, 0]
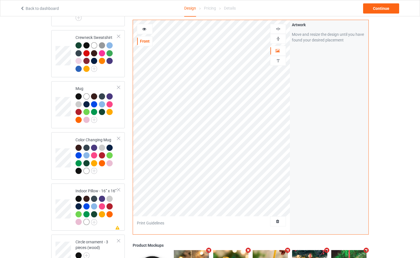
click at [146, 29] on icon at bounding box center [144, 28] width 5 height 4
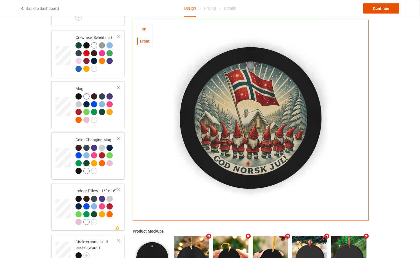
click at [378, 8] on div "Continue" at bounding box center [381, 8] width 36 height 10
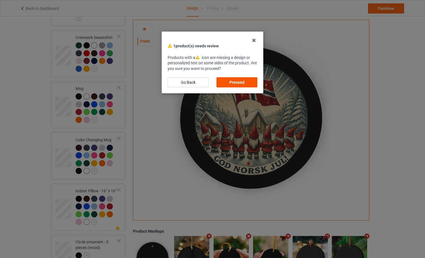
click at [235, 81] on div "Proceed" at bounding box center [236, 82] width 41 height 10
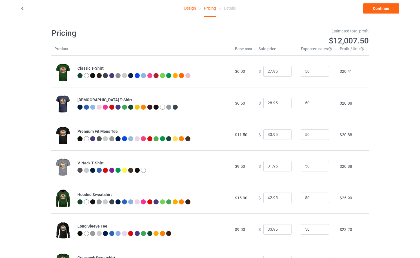
scroll to position [252, 0]
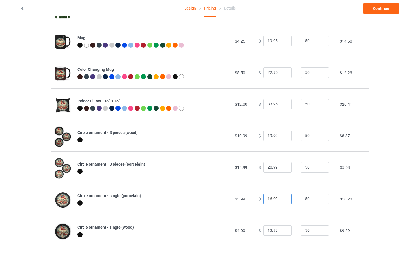
drag, startPoint x: 268, startPoint y: 199, endPoint x: 263, endPoint y: 201, distance: 6.0
click at [264, 201] on input "16.99" at bounding box center [278, 199] width 28 height 11
type input "21.99"
drag, startPoint x: 269, startPoint y: 169, endPoint x: 263, endPoint y: 169, distance: 6.8
click at [264, 169] on input "20.99" at bounding box center [278, 167] width 28 height 11
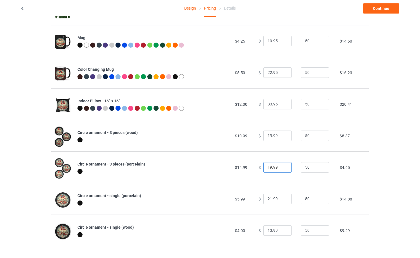
type input "19.99"
click at [268, 231] on input "13.99" at bounding box center [278, 230] width 28 height 11
type input "19.99"
drag, startPoint x: 269, startPoint y: 166, endPoint x: 263, endPoint y: 168, distance: 6.2
click at [264, 168] on input "19.99" at bounding box center [278, 167] width 28 height 11
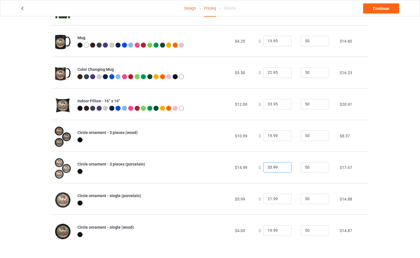
type input "33.99"
drag, startPoint x: 269, startPoint y: 135, endPoint x: 265, endPoint y: 135, distance: 4.2
click at [265, 135] on input "19.99" at bounding box center [278, 136] width 28 height 11
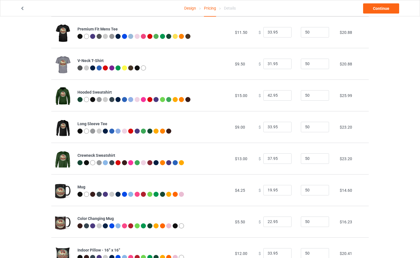
scroll to position [102, 0]
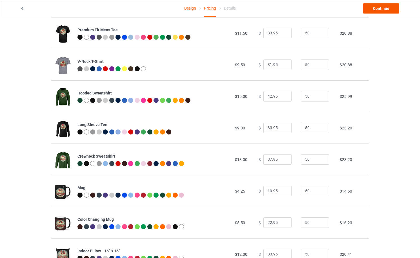
type input "29.99"
click at [382, 9] on link "Continue" at bounding box center [381, 8] width 36 height 10
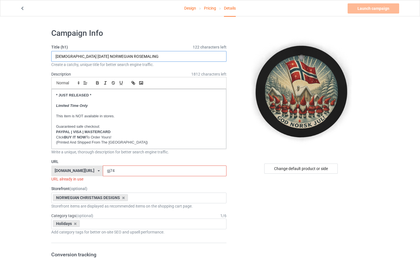
click at [63, 56] on input "[DEMOGRAPHIC_DATA] [DATE] NORWEGIAN ROSEMALING" at bounding box center [138, 56] width 175 height 11
drag, startPoint x: 87, startPoint y: 56, endPoint x: 147, endPoint y: 60, distance: 59.9
click at [147, 60] on input "[DEMOGRAPHIC_DATA] NORSK [DATE] NORWEGIAN ROSEMALING" at bounding box center [138, 56] width 175 height 11
type input "[DEMOGRAPHIC_DATA] NORSK [DATE]"
drag, startPoint x: 129, startPoint y: 172, endPoint x: 102, endPoint y: 175, distance: 27.8
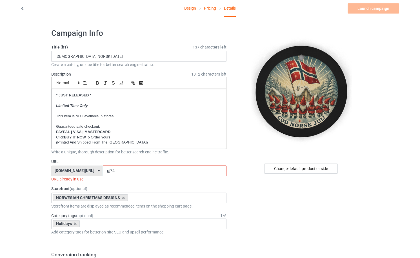
click at [102, 175] on div "[DOMAIN_NAME][URL] [DOMAIN_NAME][URL] [DOMAIN_NAME][URL] [DOMAIN_NAME][URL] [DO…" at bounding box center [138, 171] width 175 height 11
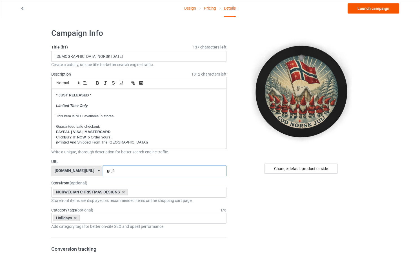
type input "gnj2"
click at [374, 7] on link "Launch campaign" at bounding box center [374, 8] width 52 height 10
